Goal: Navigation & Orientation: Find specific page/section

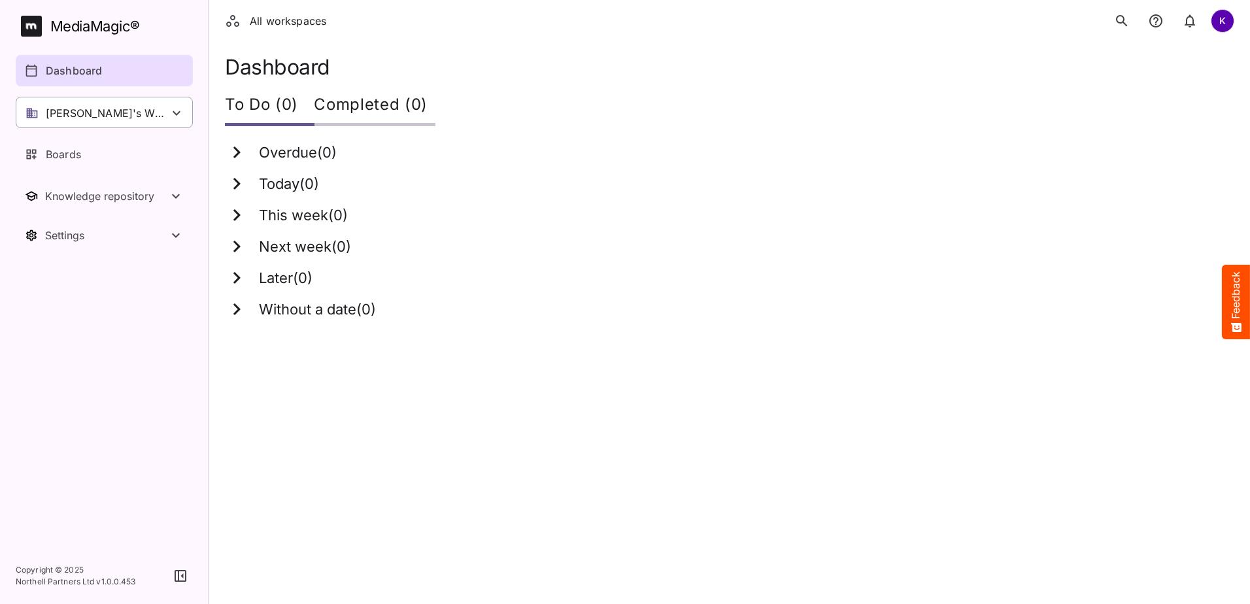
click at [48, 113] on p "[PERSON_NAME]'s Workspace" at bounding box center [107, 113] width 123 height 16
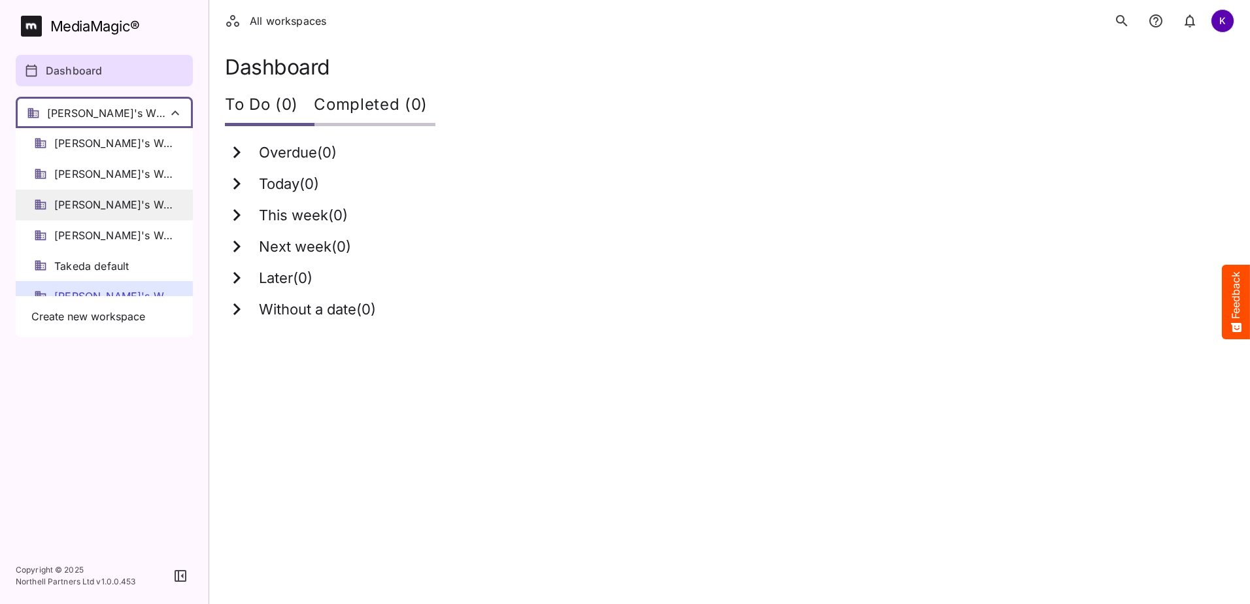
click at [65, 199] on span "[PERSON_NAME]'s Workspace" at bounding box center [114, 204] width 120 height 15
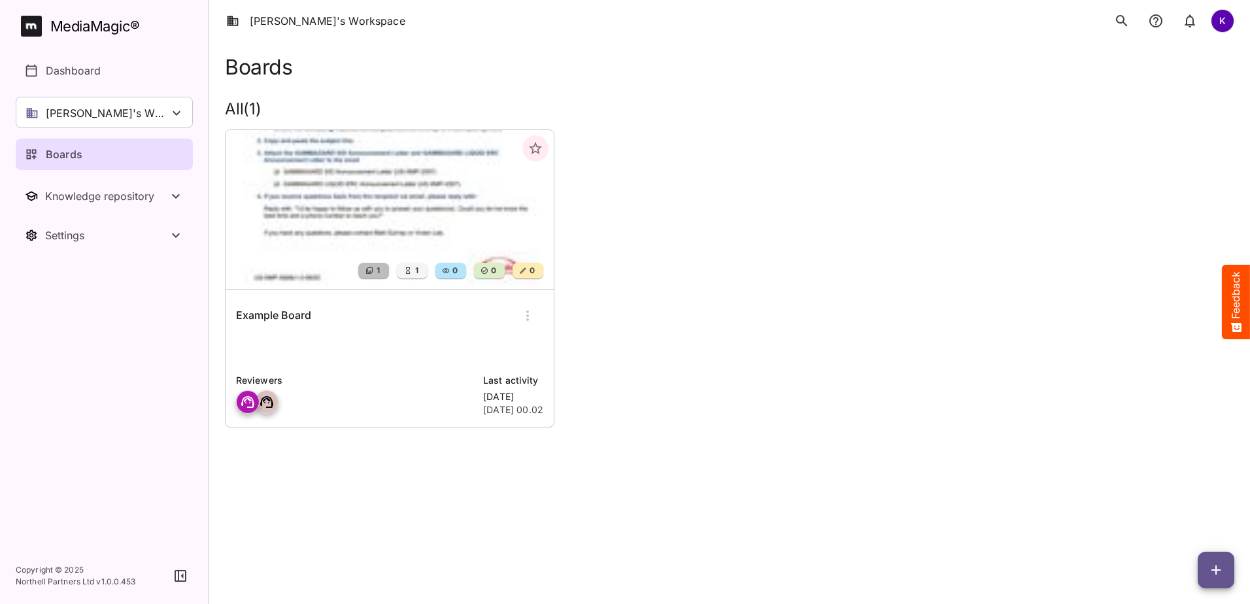
click at [104, 116] on p "[PERSON_NAME]'s Workspace" at bounding box center [107, 113] width 123 height 16
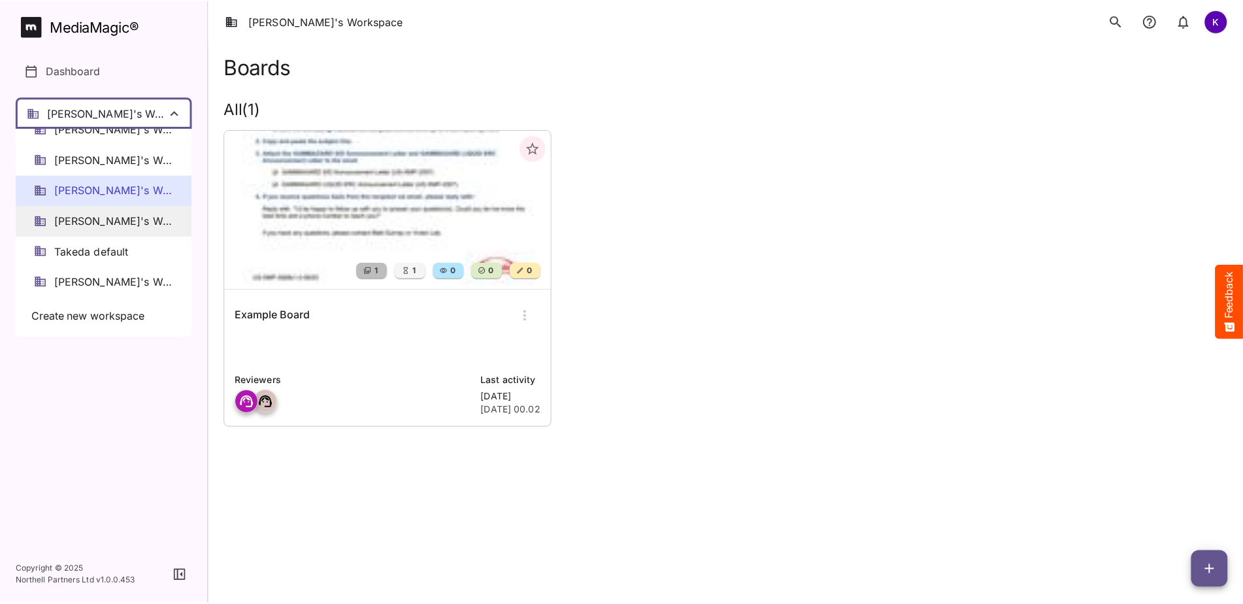
scroll to position [18, 0]
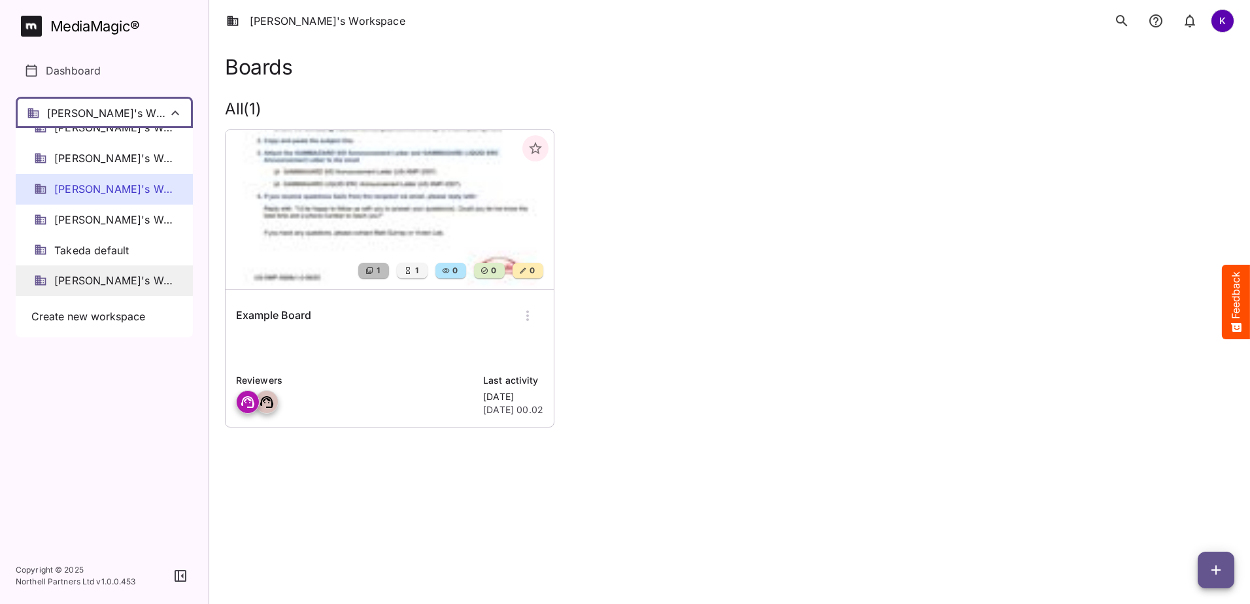
click at [100, 273] on span "[PERSON_NAME]'s Workspace" at bounding box center [114, 280] width 120 height 15
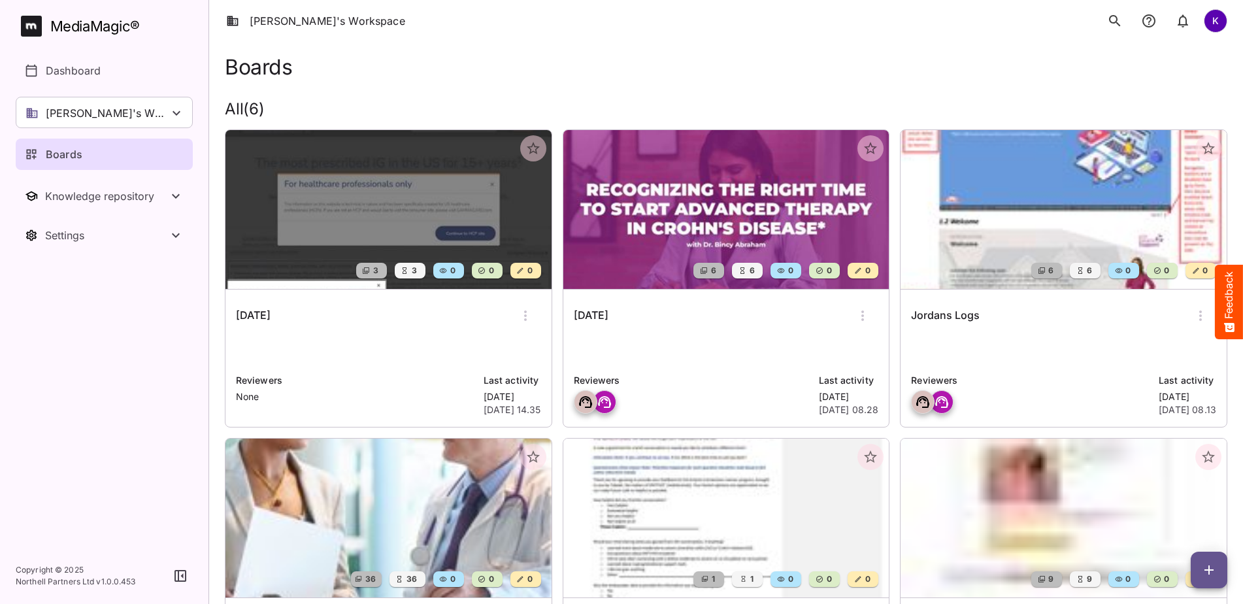
click at [171, 118] on icon at bounding box center [177, 113] width 16 height 16
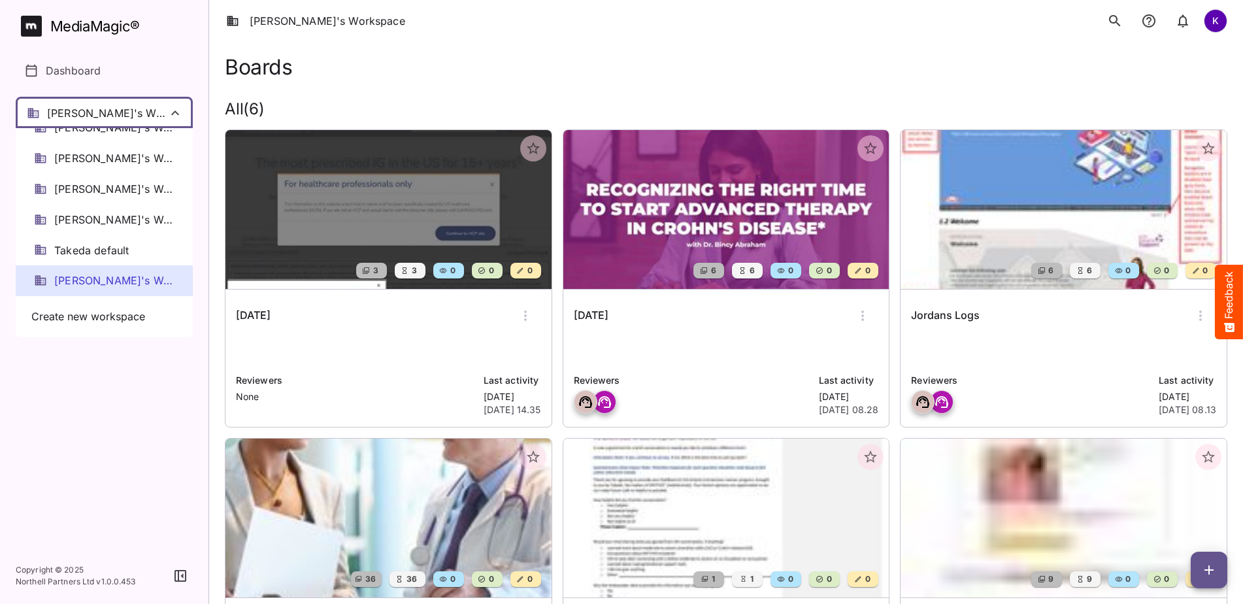
click at [257, 114] on div at bounding box center [621, 302] width 1243 height 604
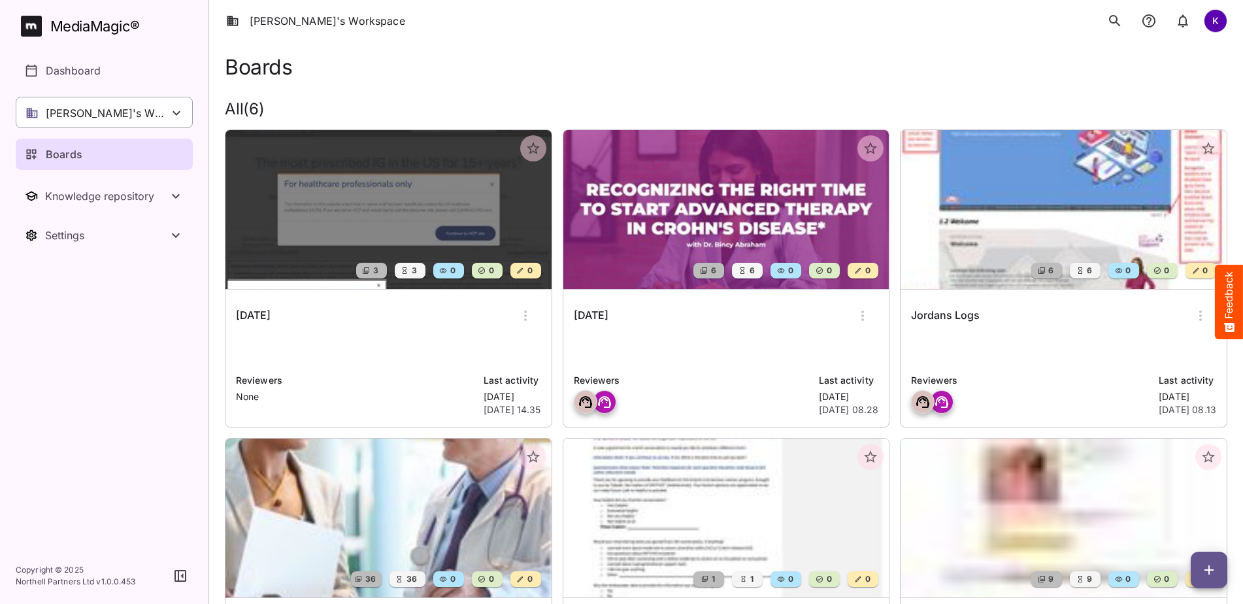
click at [86, 116] on p "[PERSON_NAME]'s Workspace" at bounding box center [107, 113] width 123 height 16
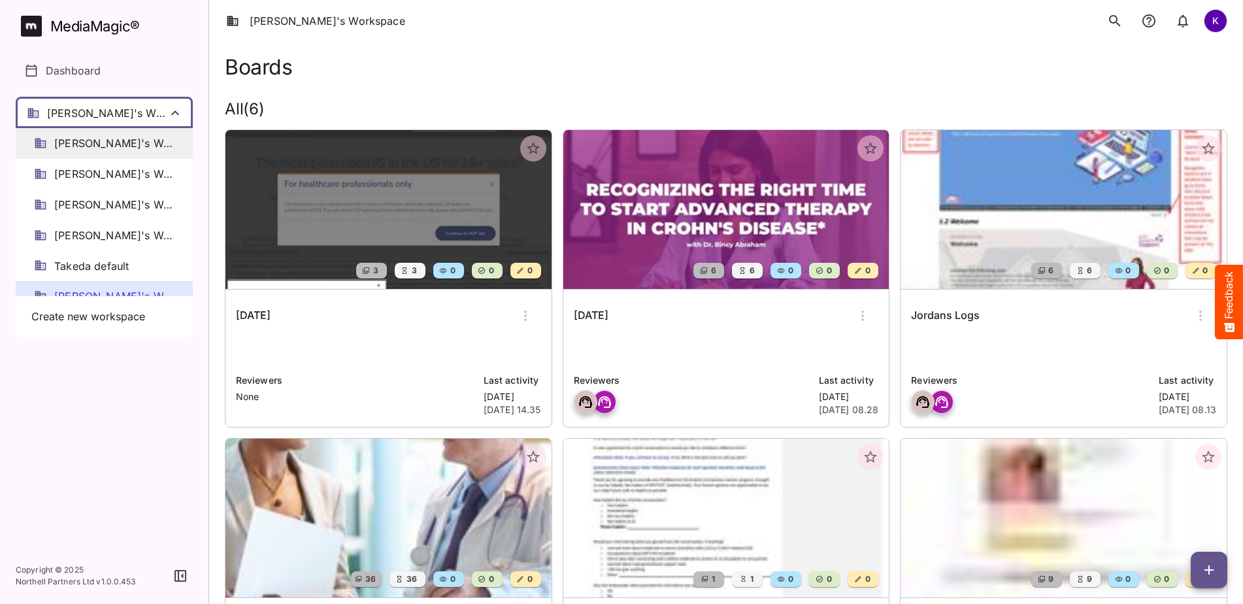
click at [124, 147] on span "[PERSON_NAME]'s Workspace" at bounding box center [114, 143] width 120 height 15
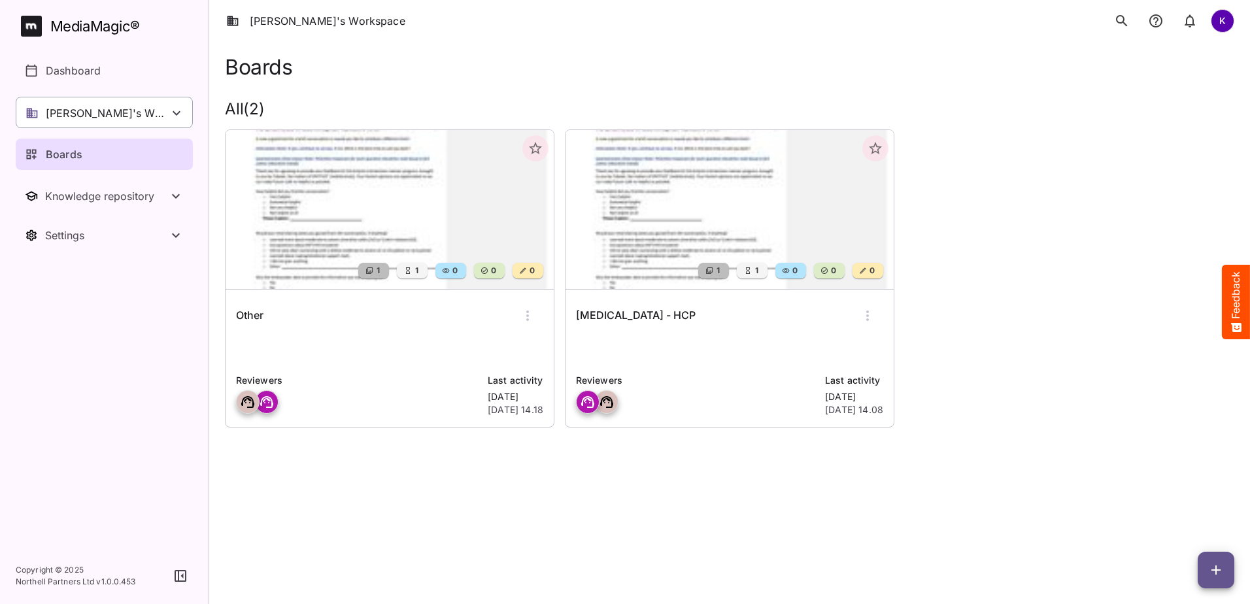
click at [139, 114] on p "[PERSON_NAME]'s Workspace" at bounding box center [107, 113] width 123 height 16
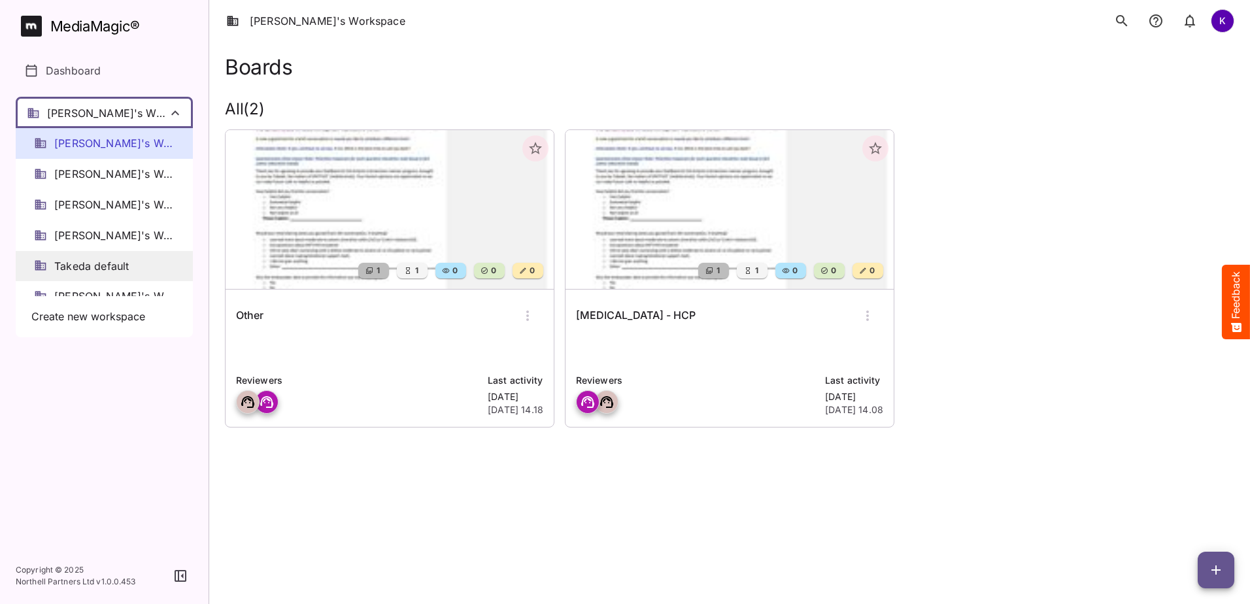
click at [110, 269] on span "Takeda default" at bounding box center [91, 266] width 75 height 15
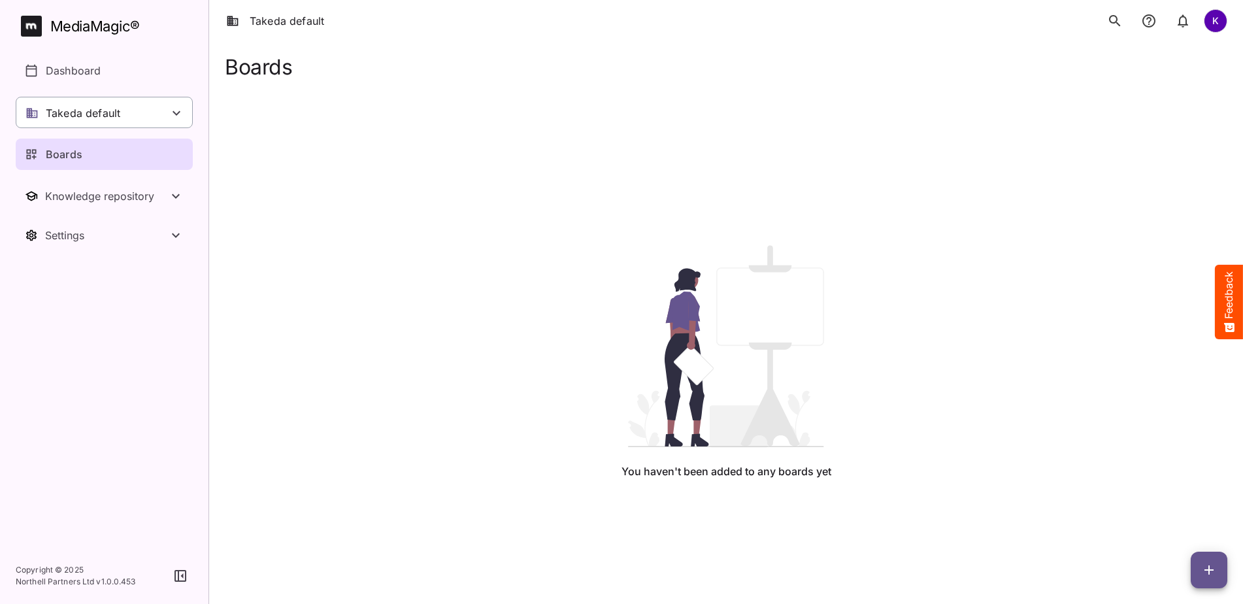
click at [103, 106] on p "Takeda default" at bounding box center [83, 113] width 75 height 16
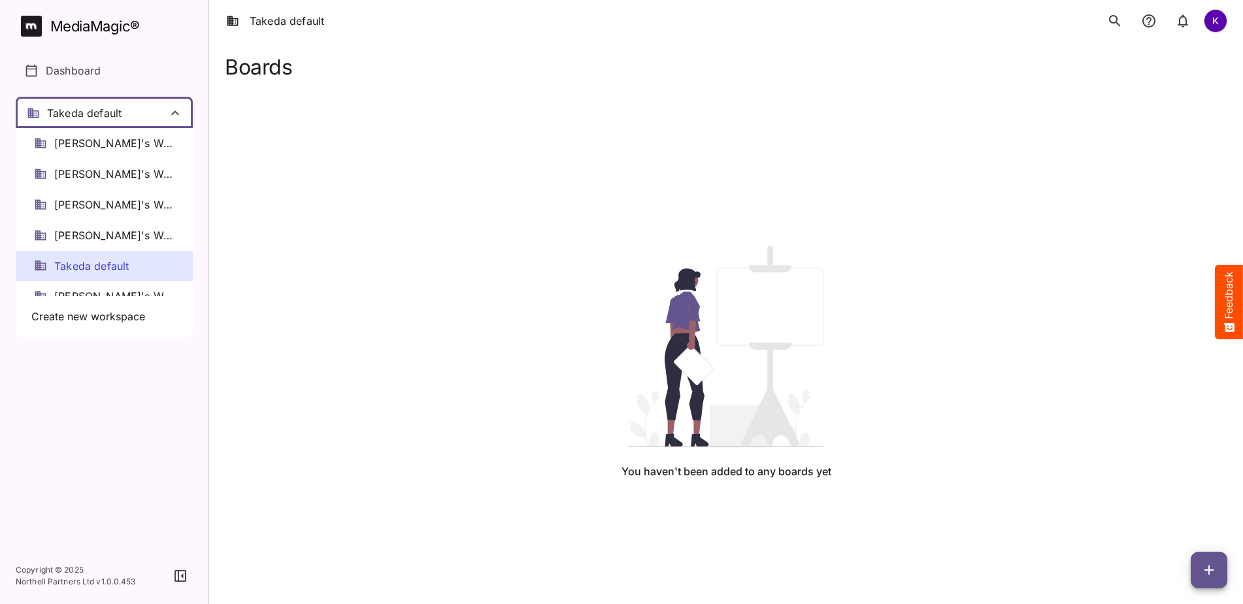
scroll to position [18, 0]
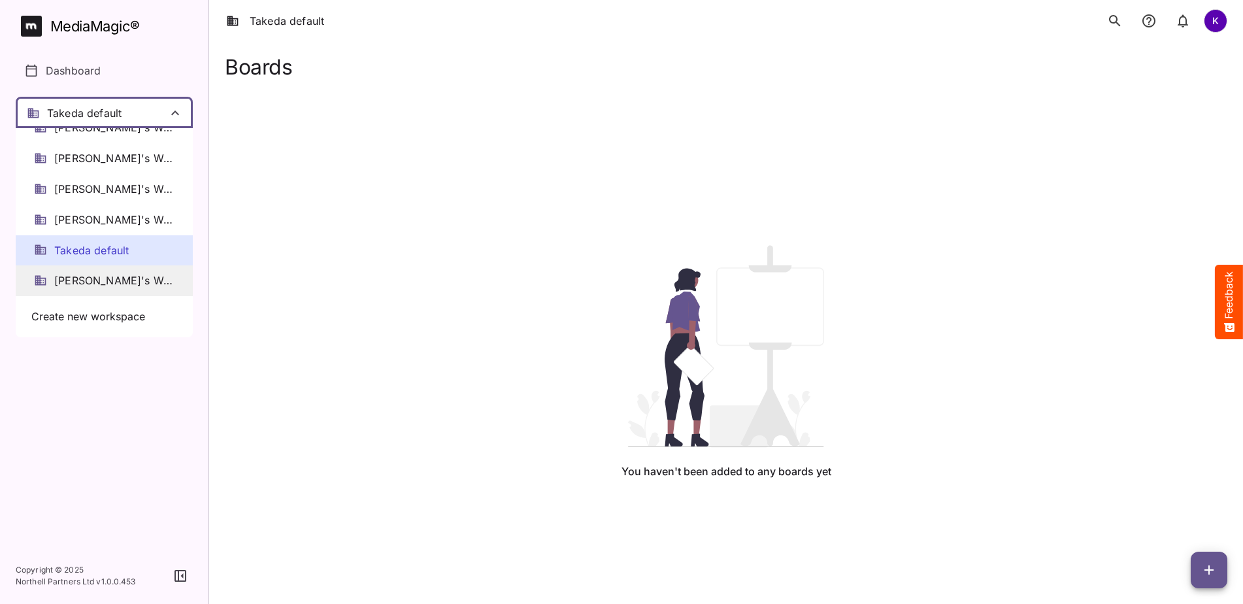
click at [97, 282] on span "[PERSON_NAME]'s Workspace" at bounding box center [114, 280] width 120 height 15
